Goal: Task Accomplishment & Management: Manage account settings

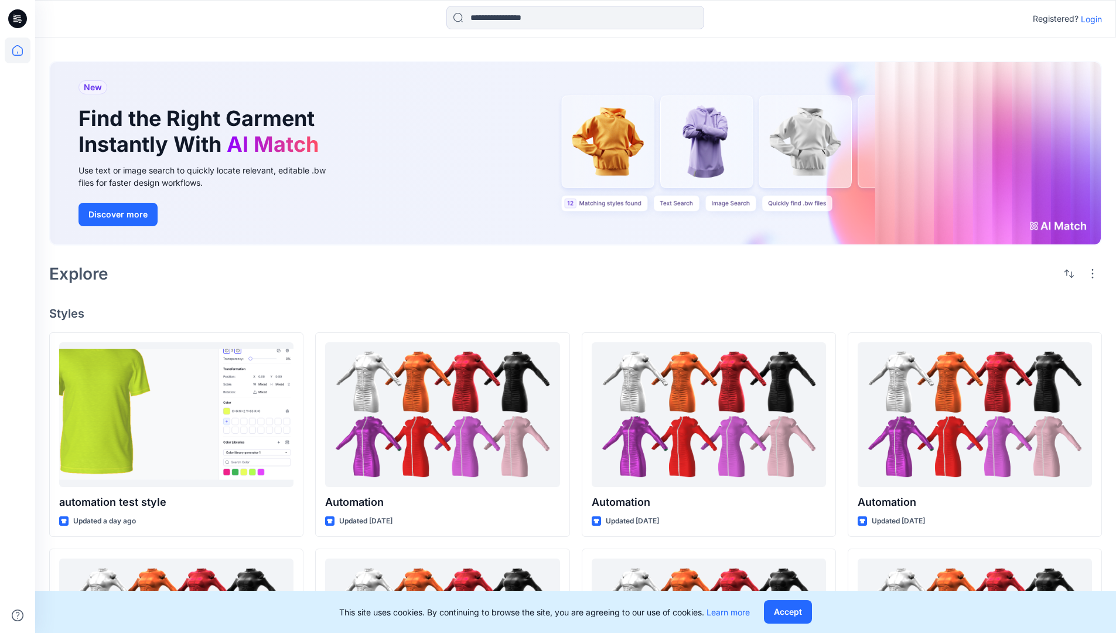
click at [1089, 19] on p "Login" at bounding box center [1091, 19] width 21 height 12
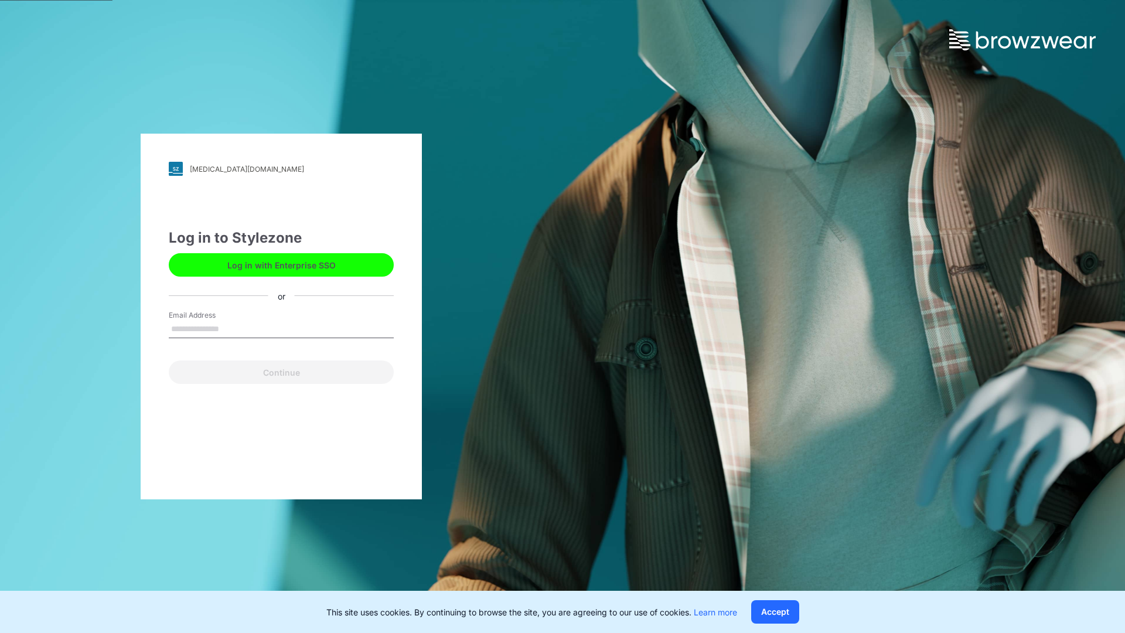
click at [231, 328] on input "Email Address" at bounding box center [281, 330] width 225 height 18
type input "**********"
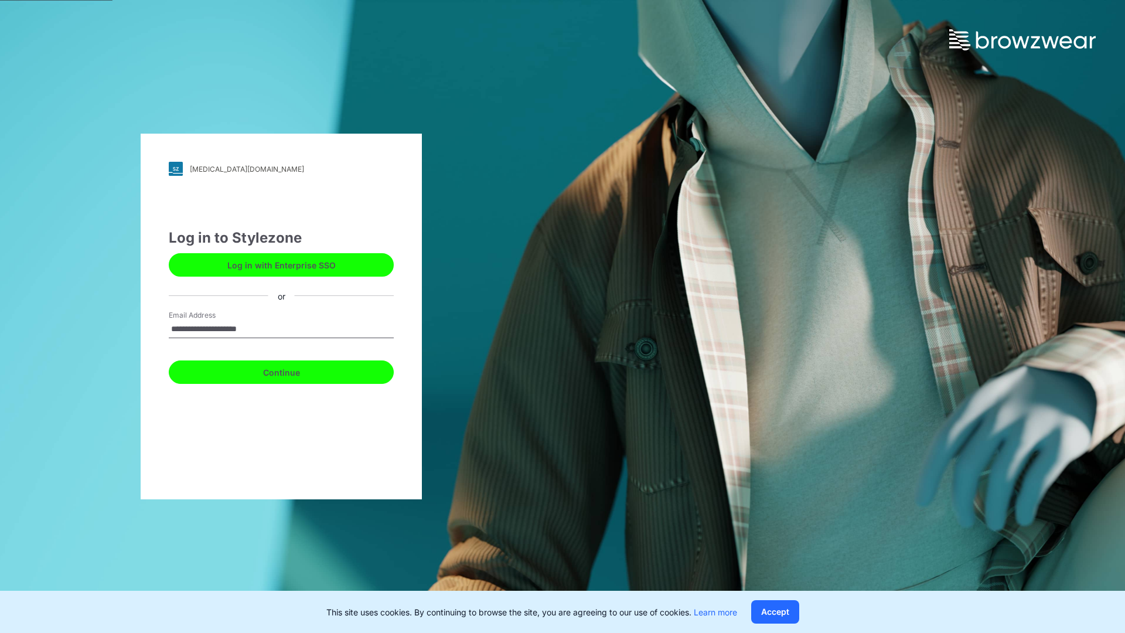
click at [294, 370] on button "Continue" at bounding box center [281, 371] width 225 height 23
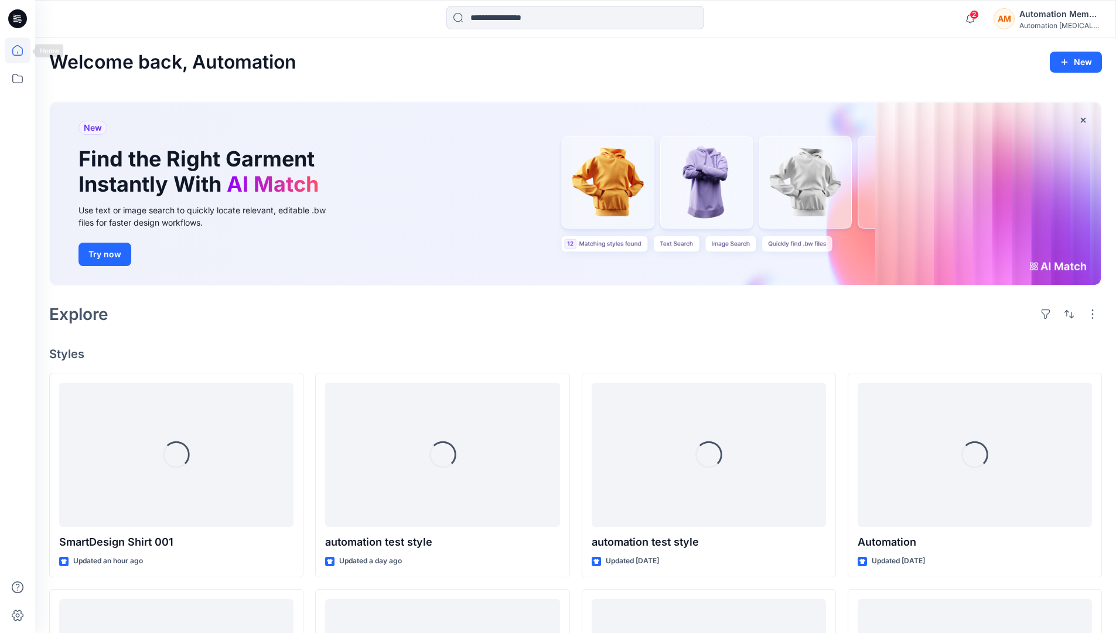
click at [21, 50] on icon at bounding box center [18, 51] width 26 height 26
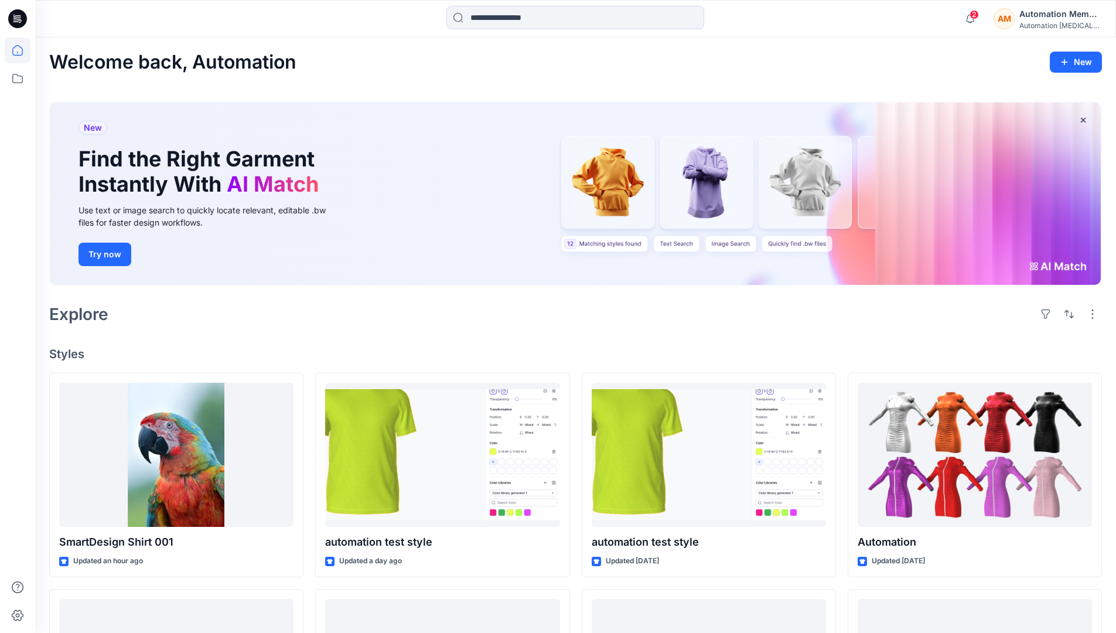
click at [1019, 19] on div "AM Automation Member Automation [MEDICAL_DATA]..." at bounding box center [1048, 18] width 108 height 23
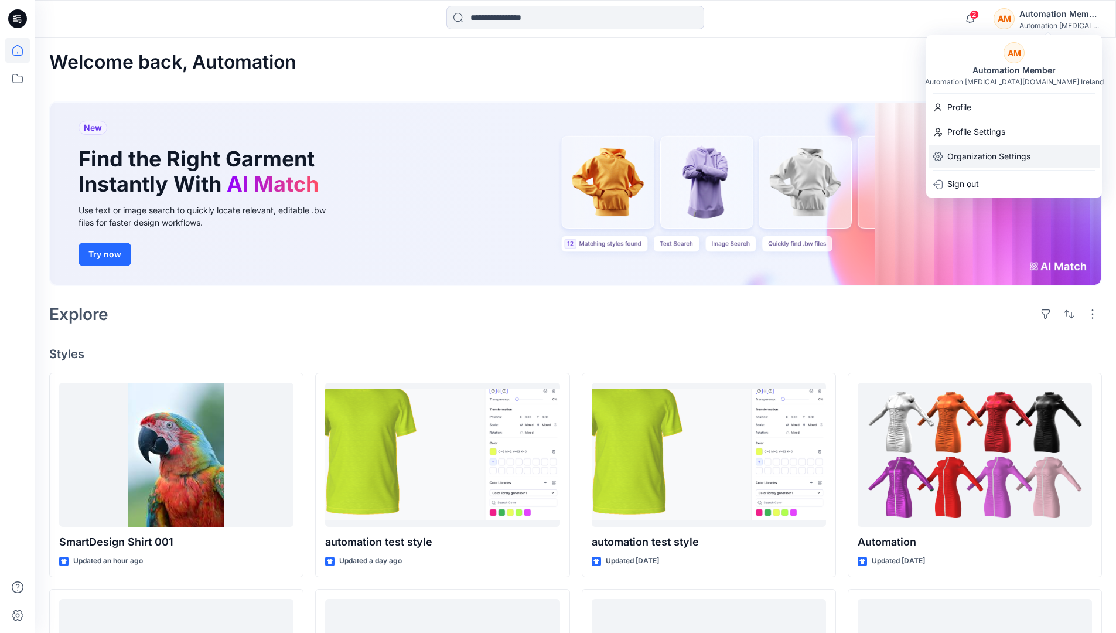
click at [1014, 158] on p "Organization Settings" at bounding box center [989, 156] width 83 height 22
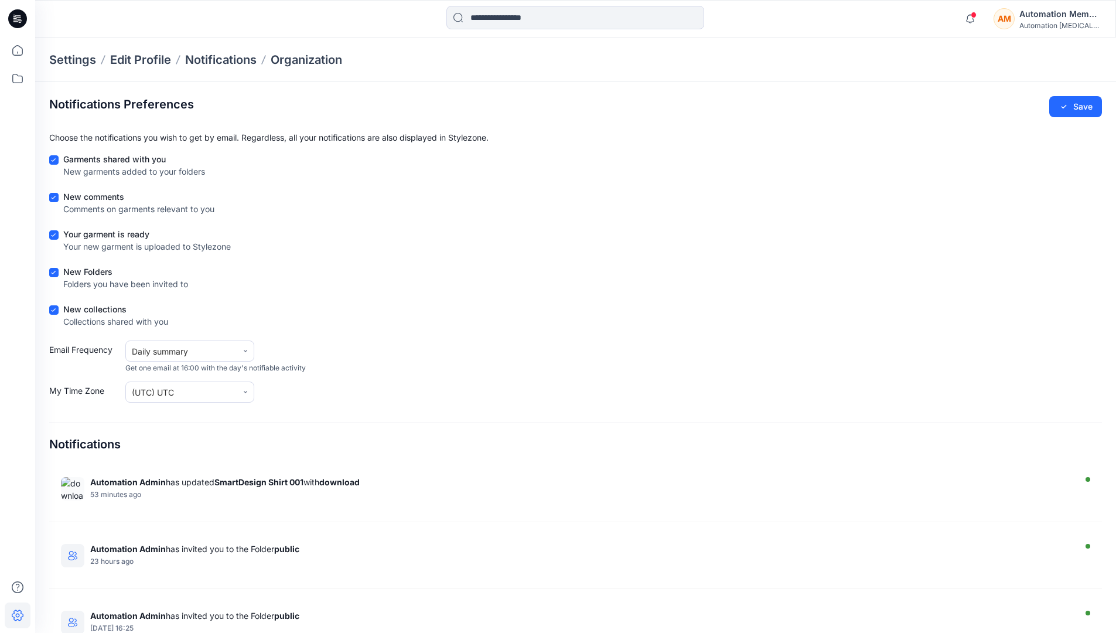
click at [1019, 21] on div "AM Automation Member Automation [MEDICAL_DATA]..." at bounding box center [1048, 18] width 108 height 23
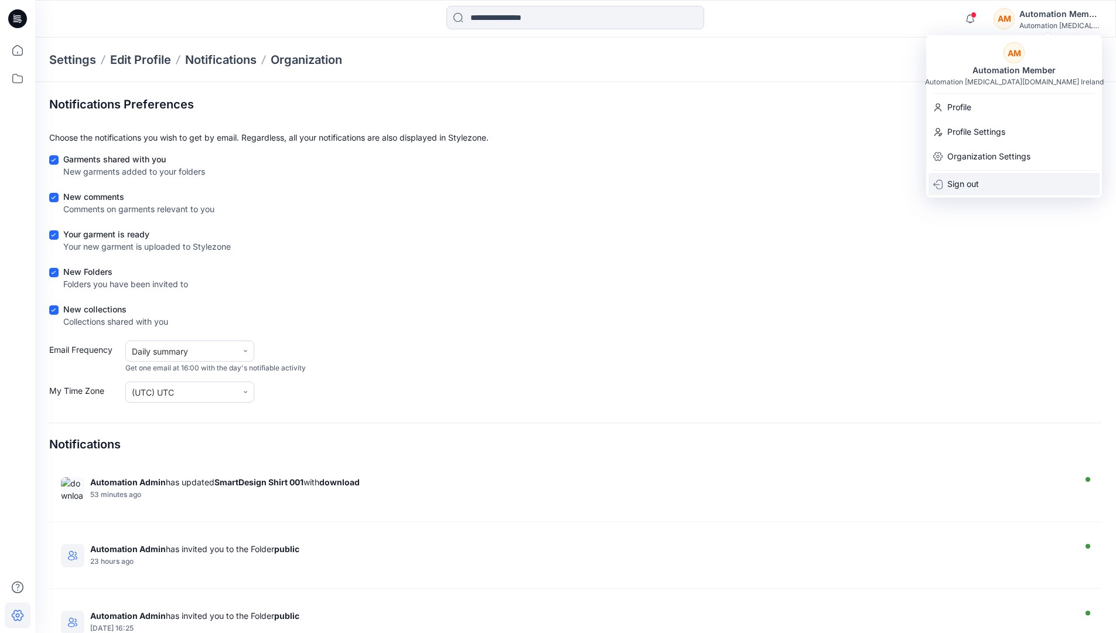
click at [993, 180] on div "Sign out" at bounding box center [1014, 184] width 171 height 22
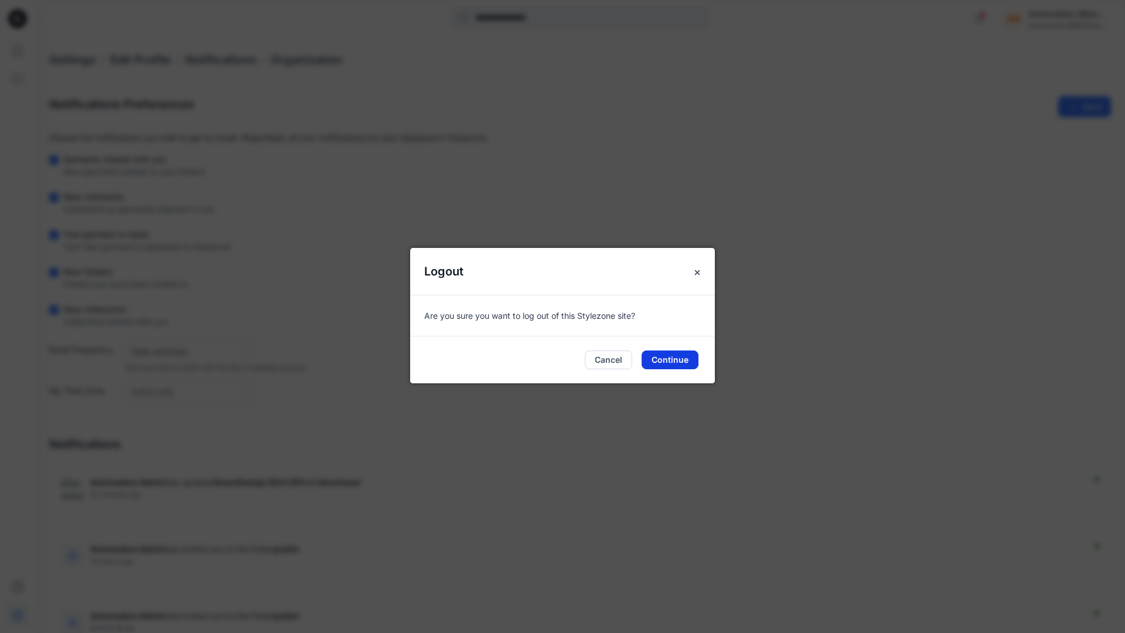
click at [655, 355] on button "Continue" at bounding box center [670, 359] width 57 height 19
